Goal: Information Seeking & Learning: Learn about a topic

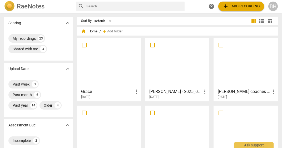
click at [243, 7] on span "add Add recording" at bounding box center [241, 6] width 37 height 6
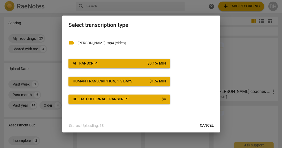
click at [151, 64] on div "$ 0.15 / min" at bounding box center [157, 63] width 18 height 5
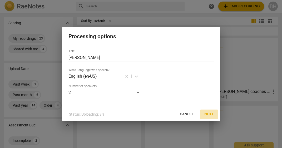
click at [205, 114] on span "Next" at bounding box center [208, 114] width 9 height 5
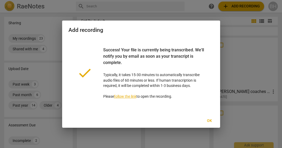
click at [209, 120] on span "Ok" at bounding box center [209, 120] width 8 height 5
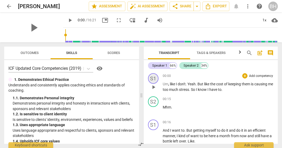
click at [155, 77] on div "S1" at bounding box center [153, 78] width 11 height 11
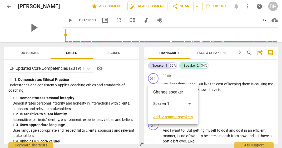
click at [156, 73] on div at bounding box center [141, 74] width 282 height 148
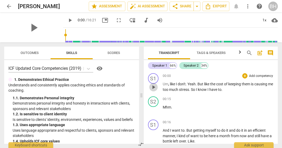
click at [153, 88] on span "play_arrow" at bounding box center [153, 87] width 6 height 6
click at [153, 78] on div "S1" at bounding box center [153, 78] width 11 height 11
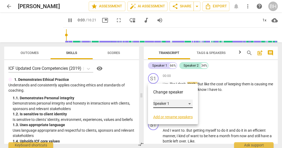
click at [189, 104] on div "Speaker 1" at bounding box center [173, 104] width 40 height 8
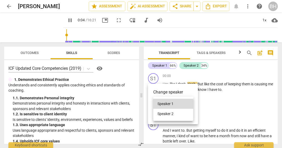
click at [190, 91] on div at bounding box center [141, 74] width 282 height 148
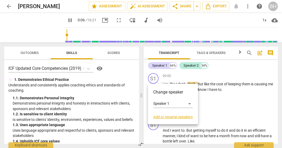
click at [178, 117] on link "Add or rename speakers" at bounding box center [173, 117] width 40 height 4
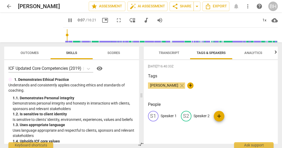
click at [173, 117] on p "Speaker 1" at bounding box center [169, 116] width 16 height 6
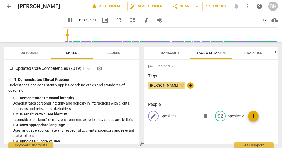
type input "9"
type input "C"
type input "10"
type input "Ci"
type input "10"
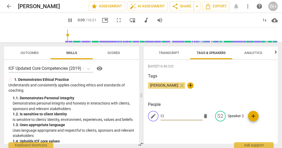
type input "Cin"
type input "10"
type input "Cind"
type input "11"
type input "Cindy"
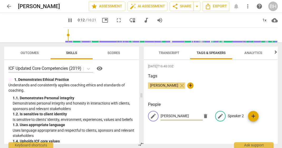
type input "13"
type input "Cindy"
click at [234, 116] on p "Speaker 2" at bounding box center [236, 116] width 16 height 6
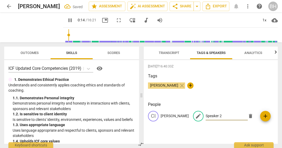
type input "14"
type input "L"
type input "15"
type input "La"
type input "15"
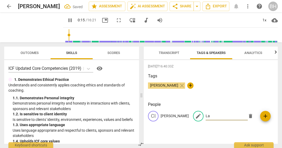
type input "Lan"
type input "15"
type input "Lanc"
type input "16"
type input "Lance"
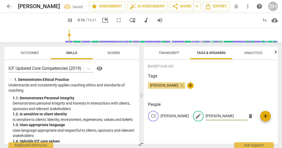
type input "17"
type input "Lance"
click at [244, 99] on div "2025-09-05T16:40:33Z Tags BRAD HARDIE close + People CI Cindy edit Lance delete…" at bounding box center [211, 102] width 134 height 84
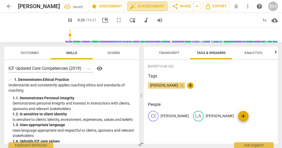
click at [145, 4] on span "auto_fix_high AI Assessment" at bounding box center [147, 6] width 35 height 6
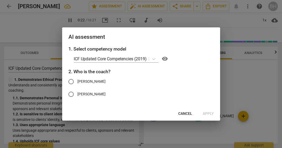
type input "22"
click at [70, 94] on input "Lance" at bounding box center [71, 94] width 13 height 13
radio input "true"
click at [206, 114] on span "Apply" at bounding box center [208, 113] width 11 height 5
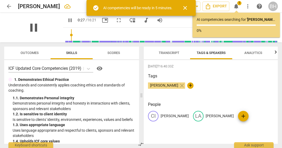
click at [32, 28] on span "pause" at bounding box center [34, 28] width 14 height 14
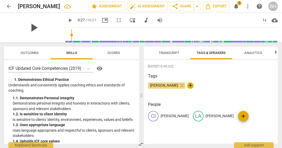
type input "28"
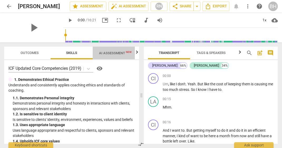
click at [122, 50] on span "AI Assessment New" at bounding box center [115, 53] width 45 height 8
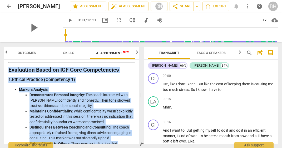
scroll to position [59, 0]
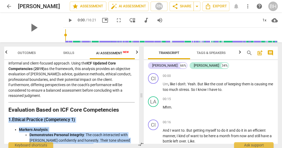
drag, startPoint x: 121, startPoint y: 101, endPoint x: 9, endPoint y: 113, distance: 112.9
copy div "1. Ethical Practice (Competency 1) Markers Analysis : Demonstrates Personal Int…"
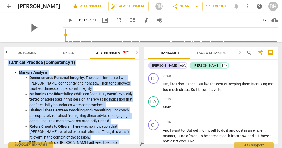
scroll to position [121, 0]
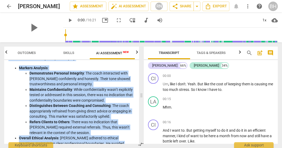
click at [24, 106] on ul "Demonstrates Personal Integrity : The coach interacted with Cindy confidently a…" at bounding box center [77, 103] width 116 height 65
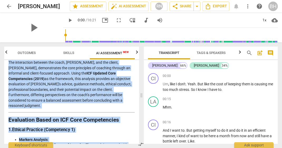
scroll to position [43, 0]
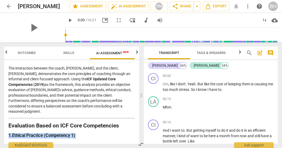
drag, startPoint x: 124, startPoint y: 120, endPoint x: 7, endPoint y: 129, distance: 116.5
click at [7, 129] on div "Disclaimer: AI can make mistakes. Consult a qualified mentor coach before actin…" at bounding box center [71, 102] width 135 height 84
copy div "1. Ethical Practice (Competency 1) Markers Analysis : Demonstrates Personal Int…"
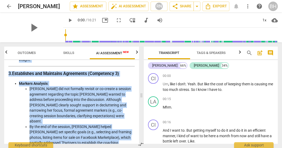
scroll to position [358, 0]
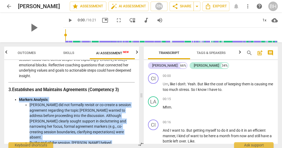
drag, startPoint x: 95, startPoint y: 120, endPoint x: 14, endPoint y: 86, distance: 87.2
click at [14, 97] on ul "Markers Analysis : Lance did not formally revisit or co-create a session agreem…" at bounding box center [71, 145] width 126 height 97
copy ul "Markers Analysis : Lance did not formally revisit or co-create a session agreem…"
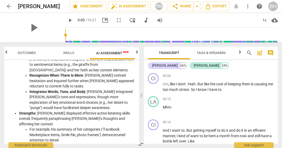
scroll to position [746, 0]
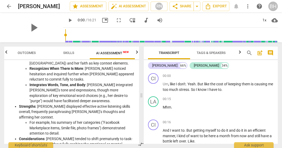
click at [124, 136] on li "Considerations : Lance tended to shift prematurely to task-oriented coaching wi…" at bounding box center [77, 149] width 116 height 27
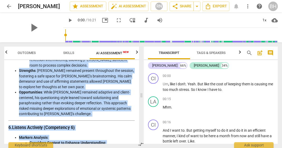
scroll to position [627, 0]
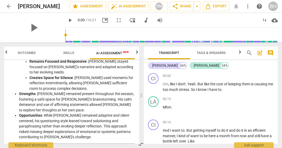
drag, startPoint x: 124, startPoint y: 107, endPoint x: 13, endPoint y: 124, distance: 112.4
copy ul "Markers Analysis : Considers Context to Enhance Understanding : Lance acknowled…"
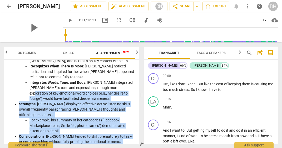
scroll to position [735, 0]
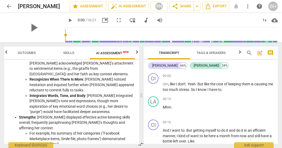
drag, startPoint x: 66, startPoint y: 126, endPoint x: 13, endPoint y: 137, distance: 55.0
copy ul "Markers Analysis : Lance used moderately effective methods (e.g., powerful ques…"
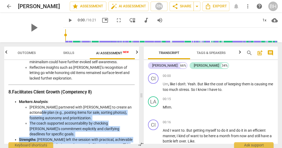
scroll to position [879, 0]
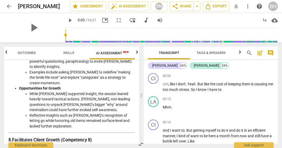
drag, startPoint x: 129, startPoint y: 125, endPoint x: 14, endPoint y: 91, distance: 119.6
copy ul "Markers Analysis : Lance partnered with Cindy to create an actionable plan (e.g…"
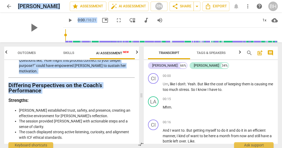
scroll to position [1097, 0]
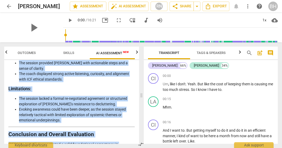
drag, startPoint x: 9, startPoint y: 85, endPoint x: 58, endPoint y: 121, distance: 61.1
copy div "Strengths: Lance established trust, safety, and presence, creating an effective…"
